Goal: Information Seeking & Learning: Learn about a topic

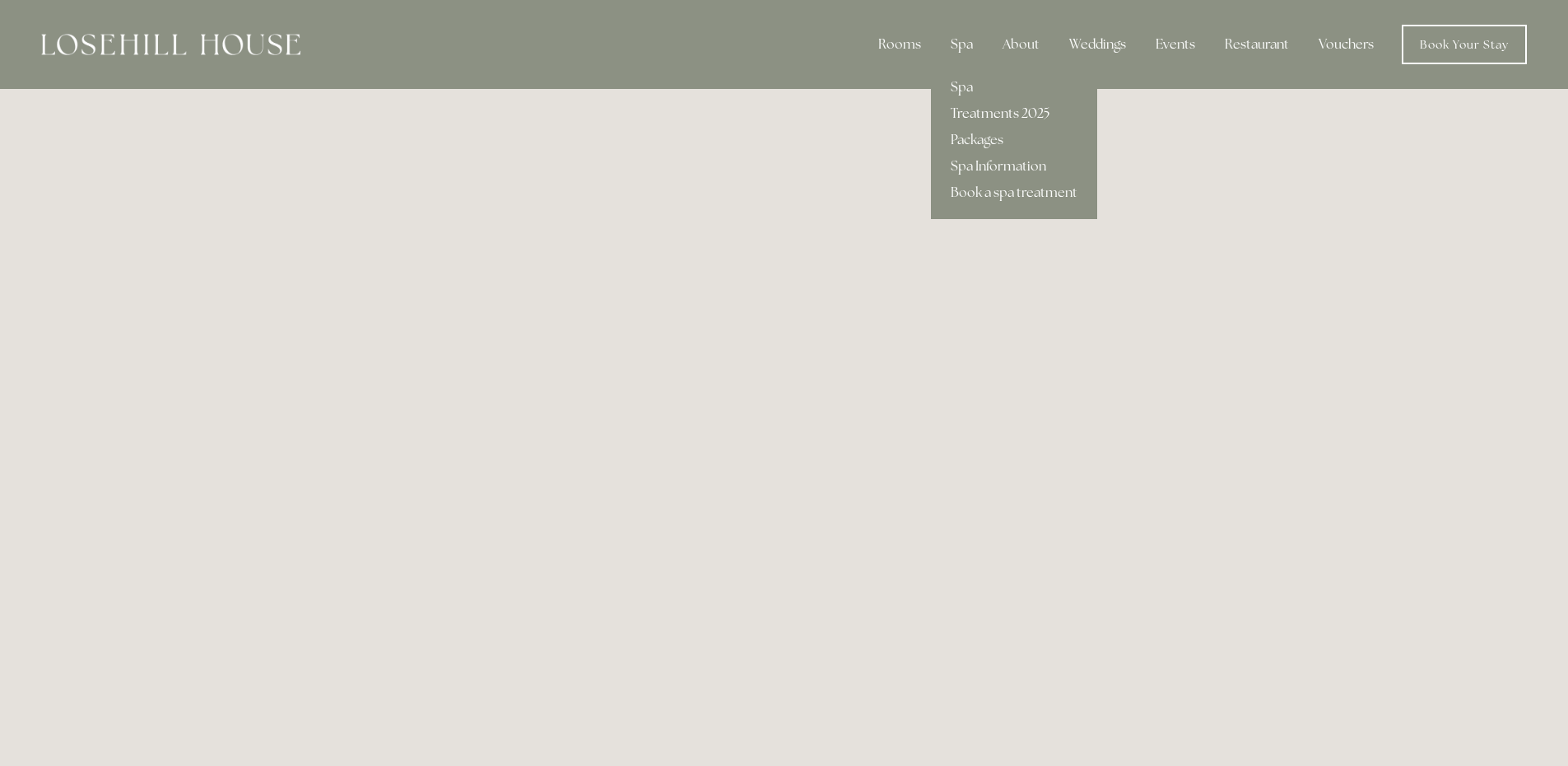
click at [979, 125] on link "Treatments 2025" at bounding box center [1013, 114] width 167 height 26
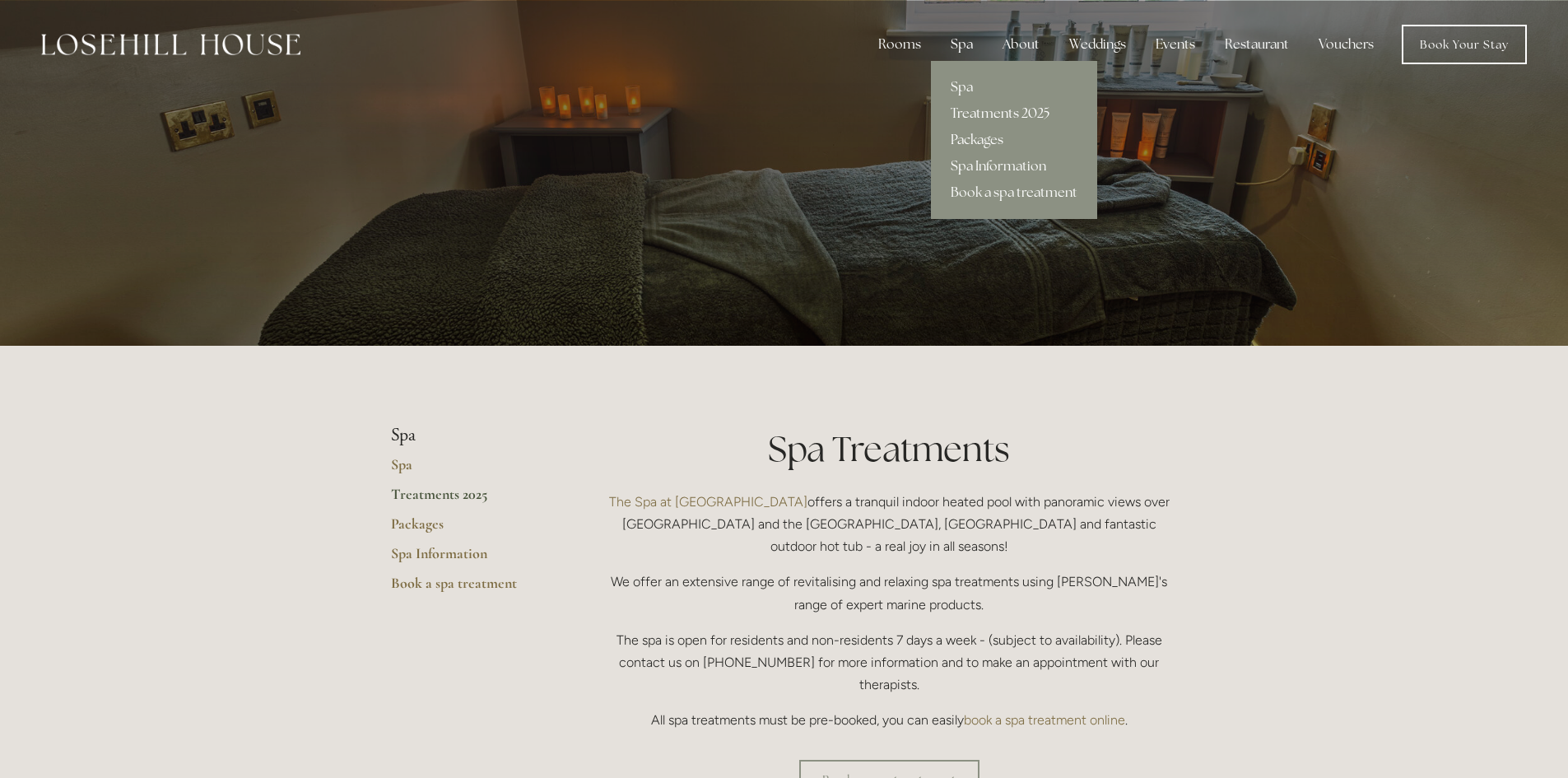
click at [983, 132] on link "Packages" at bounding box center [1013, 140] width 167 height 26
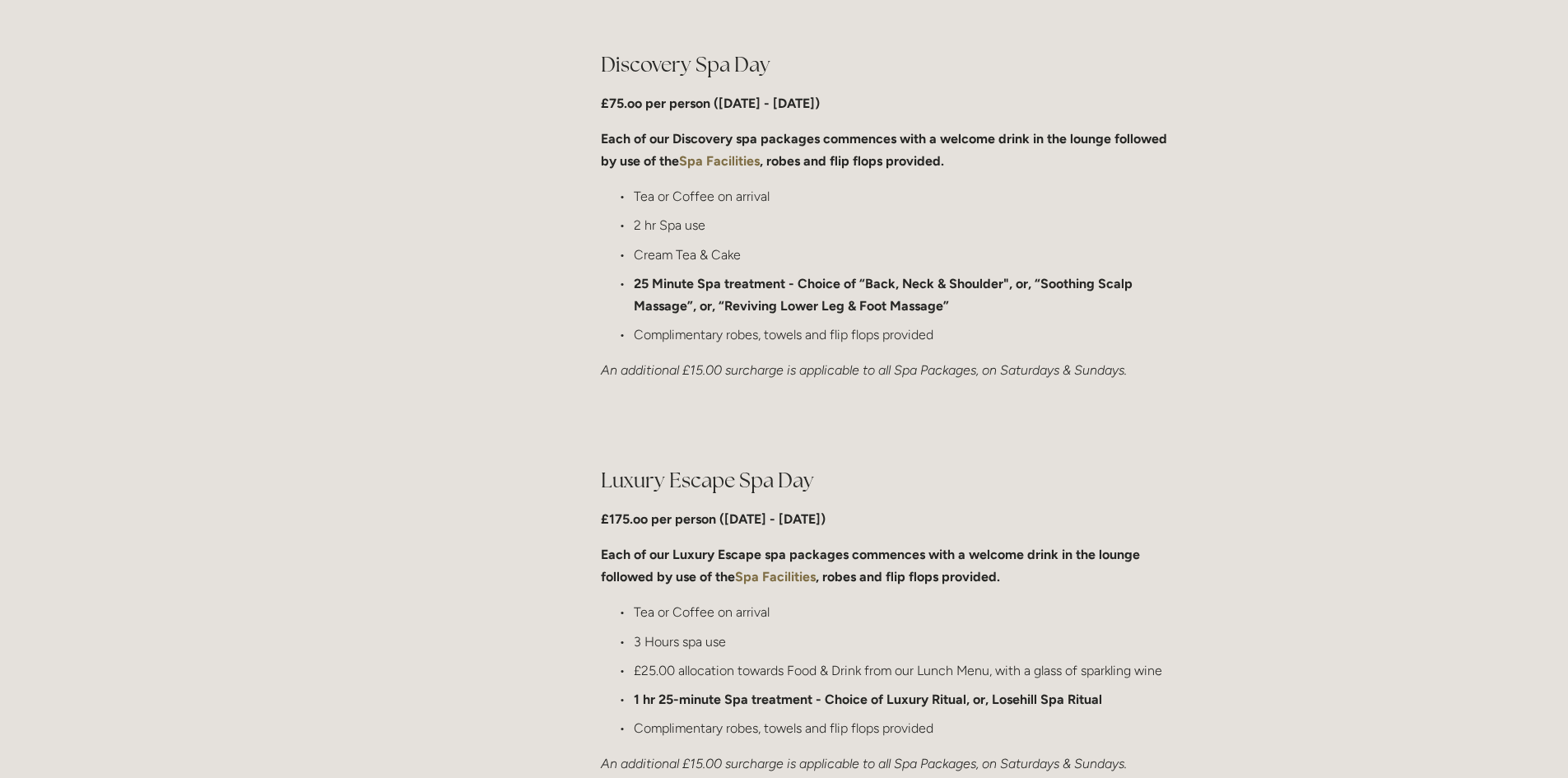
scroll to position [1400, 0]
